Goal: Navigation & Orientation: Find specific page/section

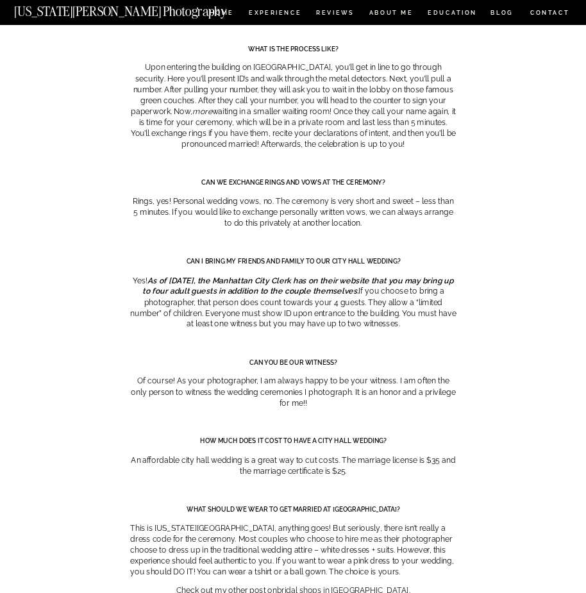
scroll to position [4744, 0]
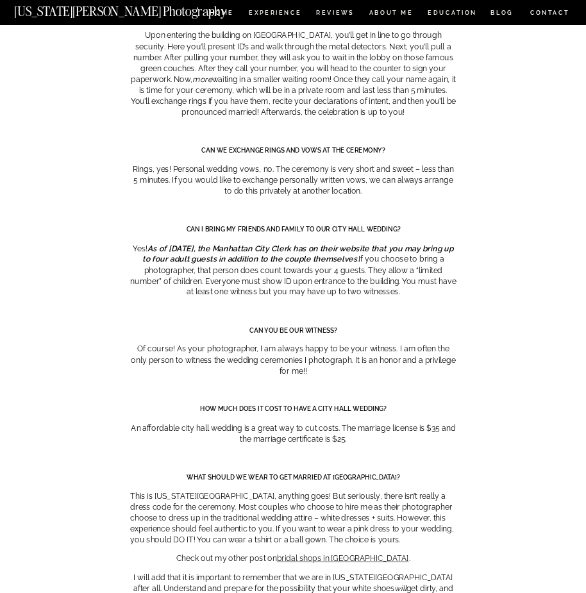
click at [222, 11] on nav "[US_STATE][PERSON_NAME] Photography" at bounding box center [136, 9] width 245 height 8
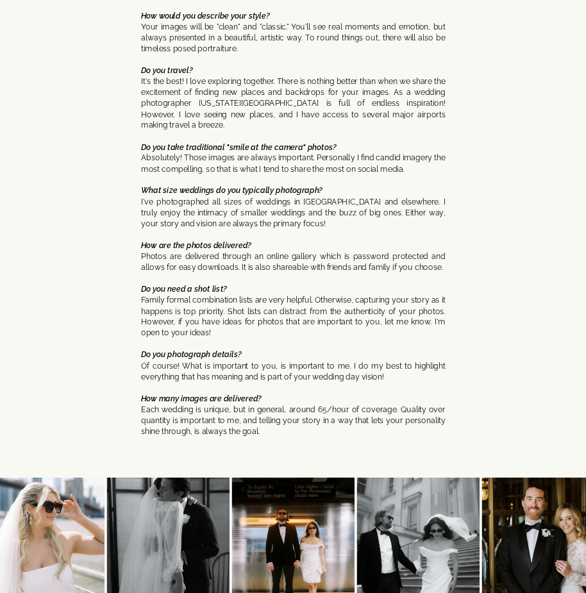
scroll to position [5044, 0]
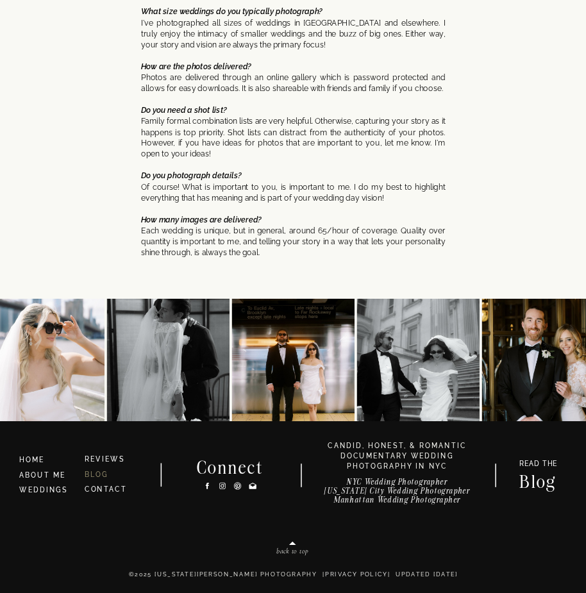
click at [107, 471] on link "BLOG" at bounding box center [97, 475] width 24 height 8
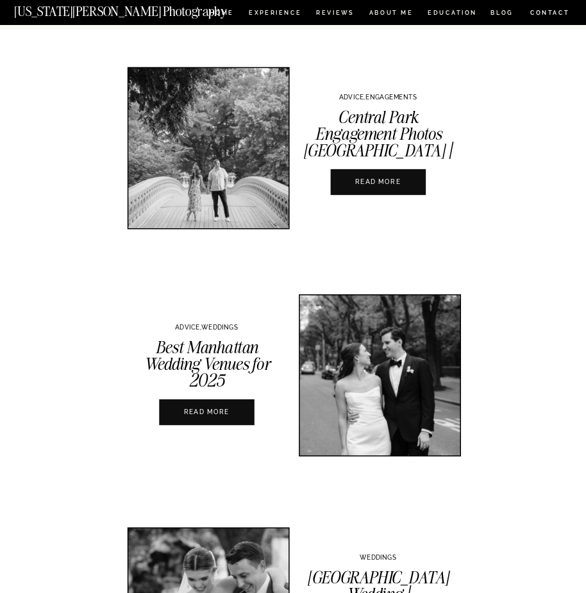
scroll to position [256, 0]
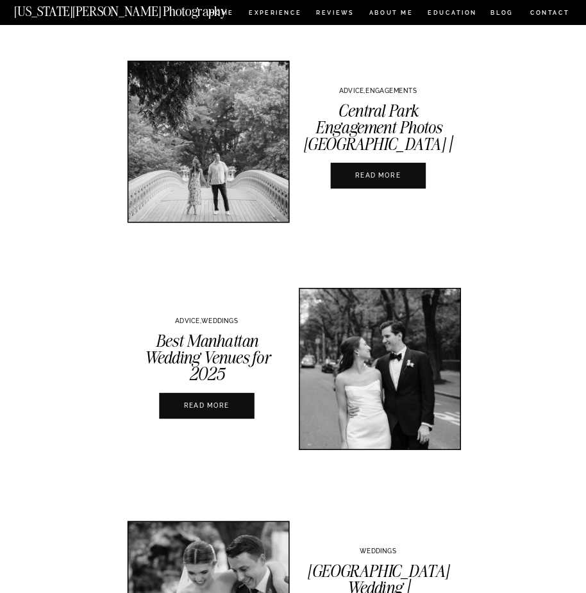
click at [221, 411] on div at bounding box center [207, 405] width 96 height 26
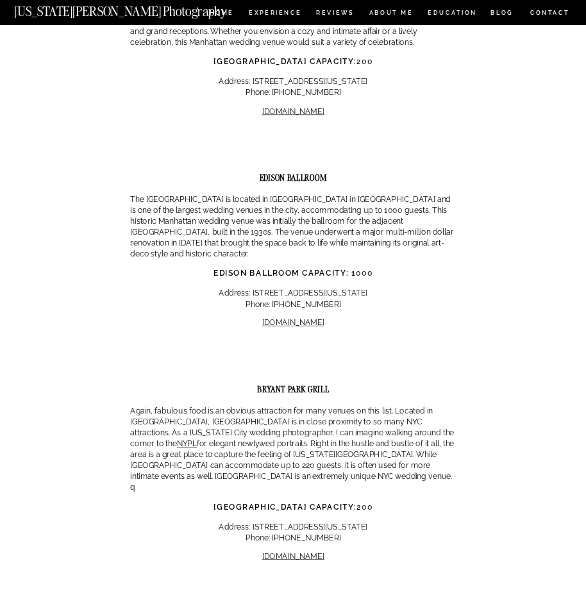
scroll to position [3590, 0]
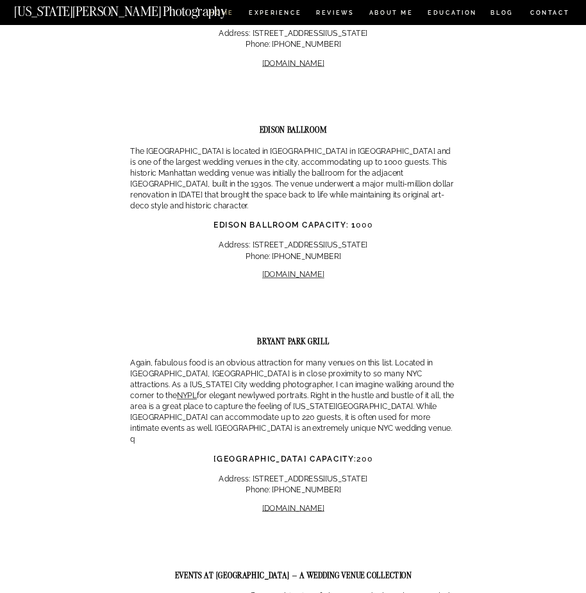
click at [219, 15] on nav "HOME" at bounding box center [222, 14] width 28 height 8
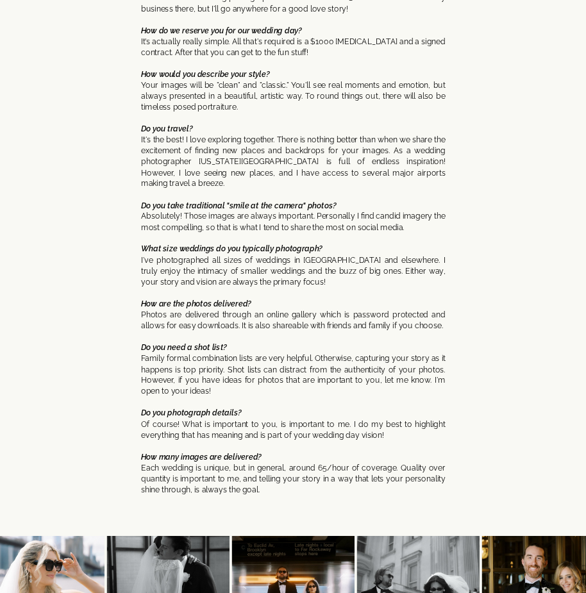
scroll to position [4808, 0]
